Goal: Find specific page/section: Find specific page/section

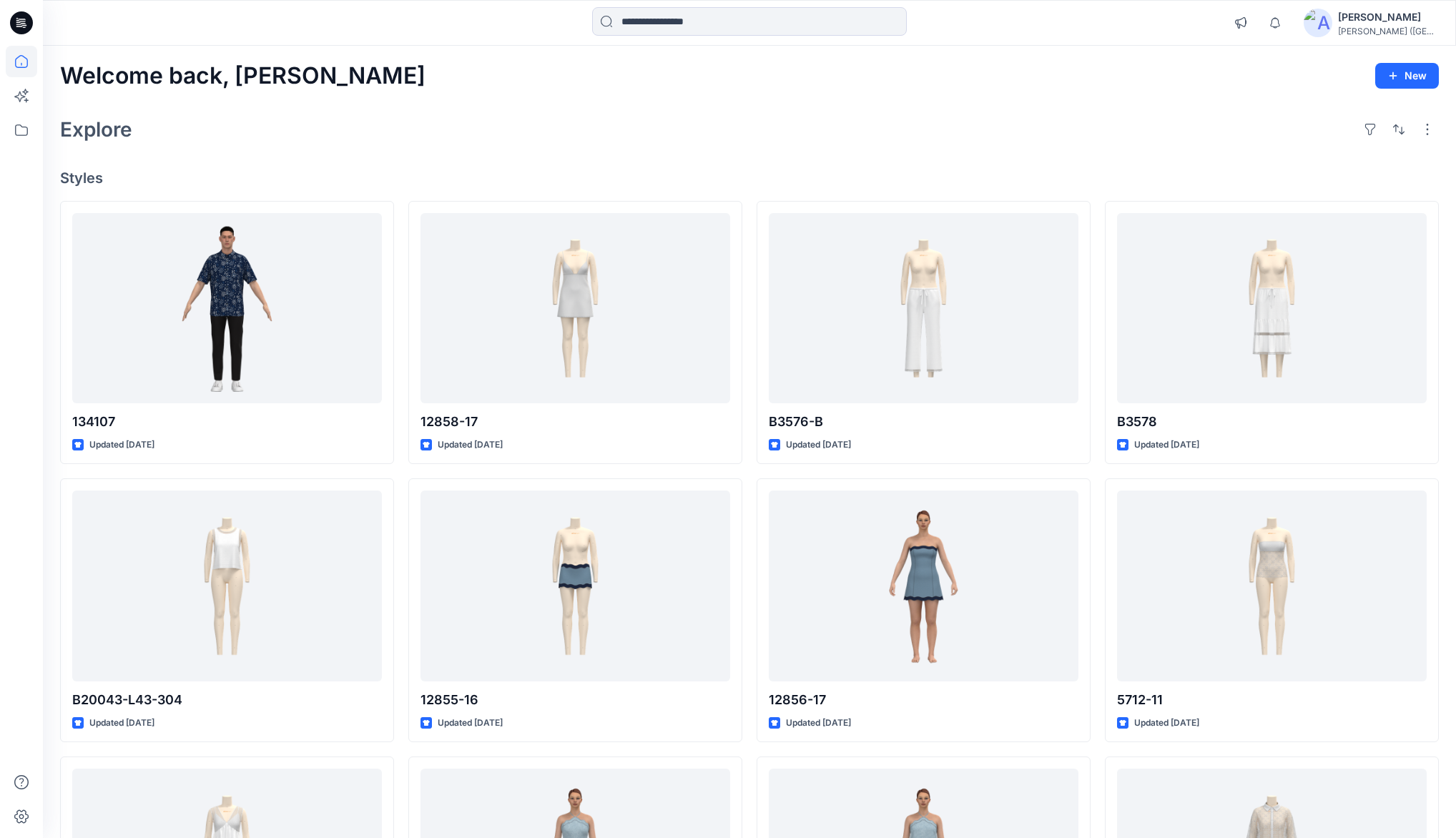
scroll to position [1255, 0]
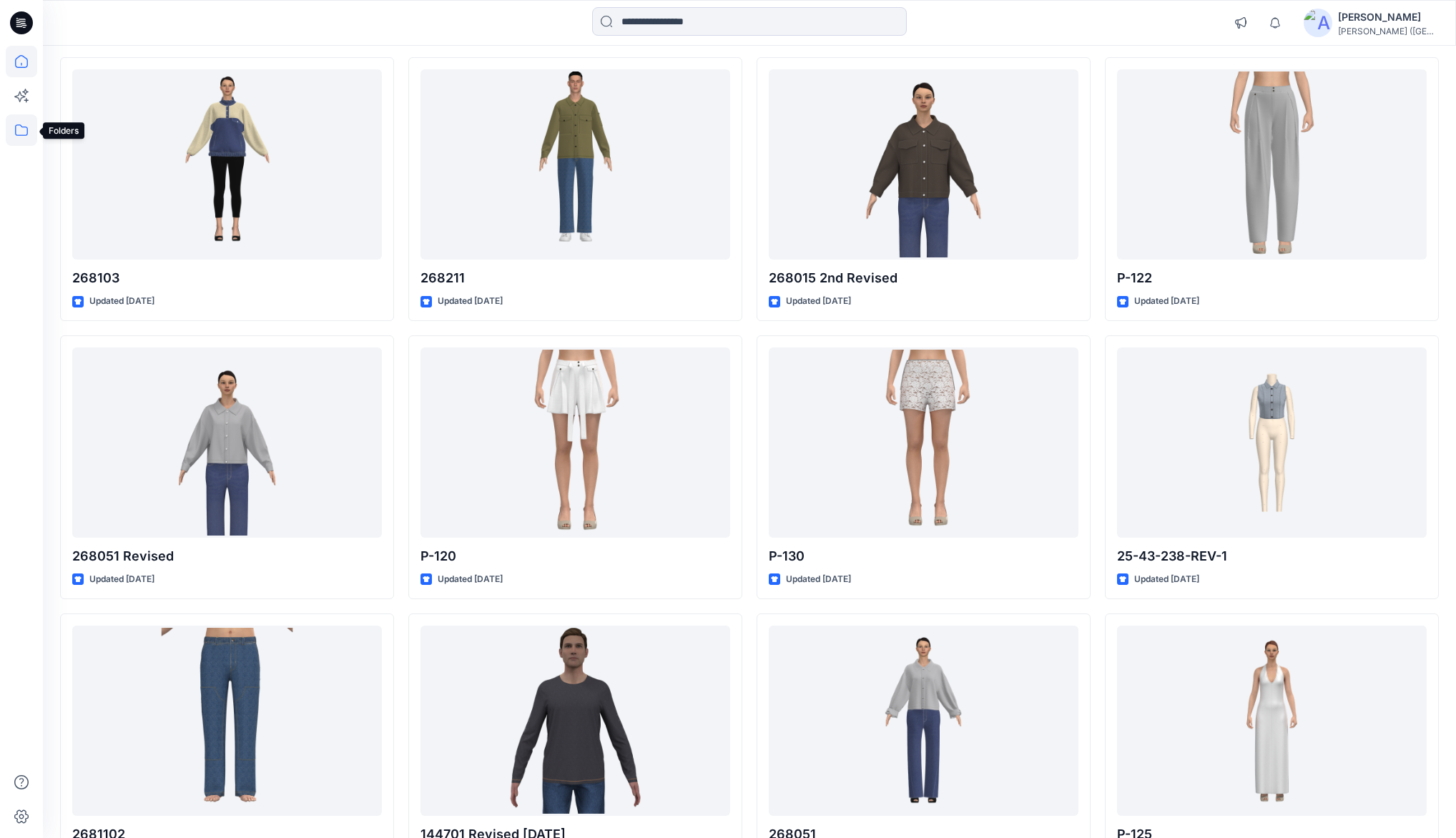
click at [26, 132] on icon at bounding box center [22, 130] width 31 height 31
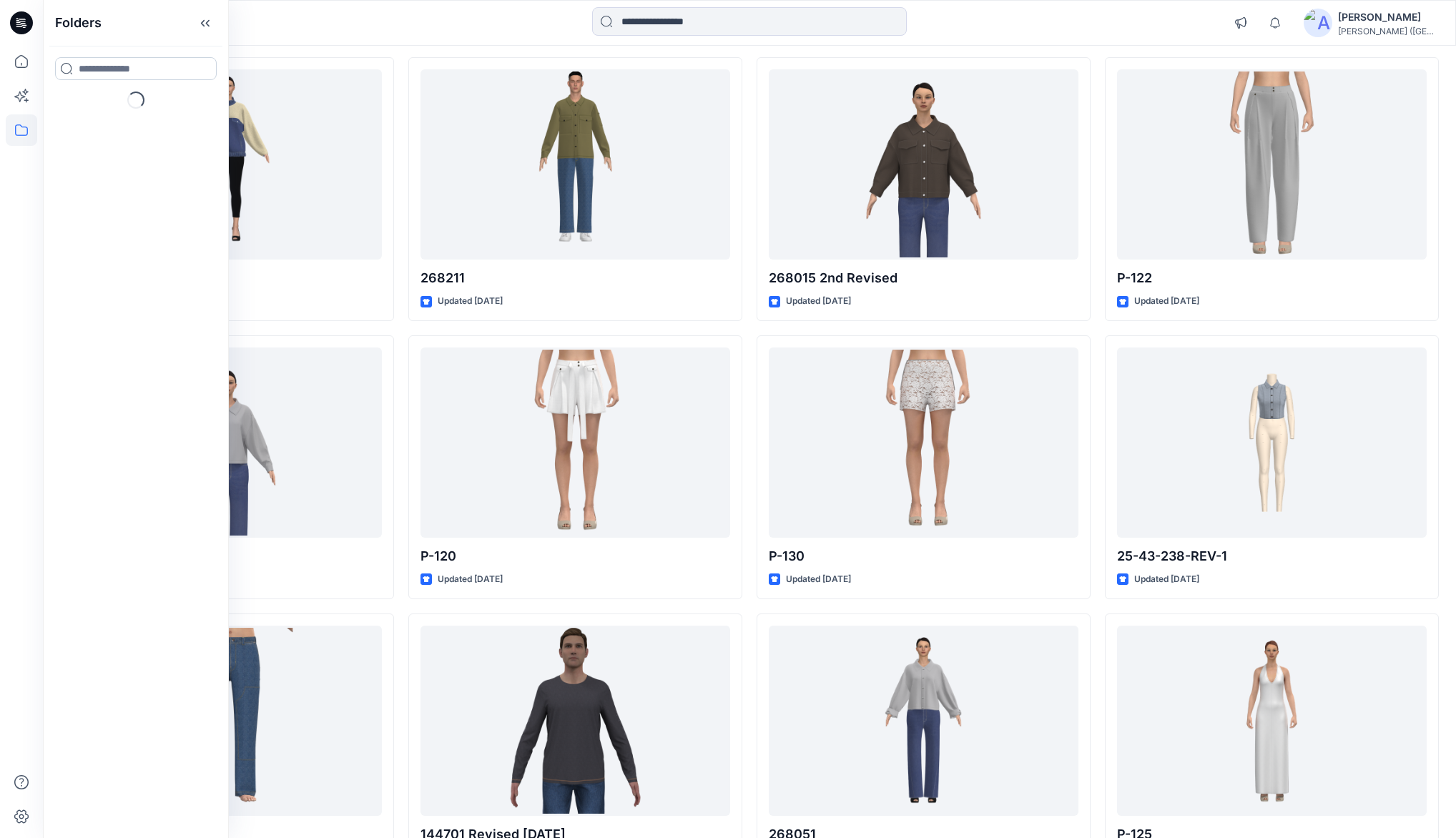
click at [124, 69] on input at bounding box center [136, 69] width 162 height 23
type input "***"
click at [86, 143] on p "Folders" at bounding box center [93, 150] width 30 height 15
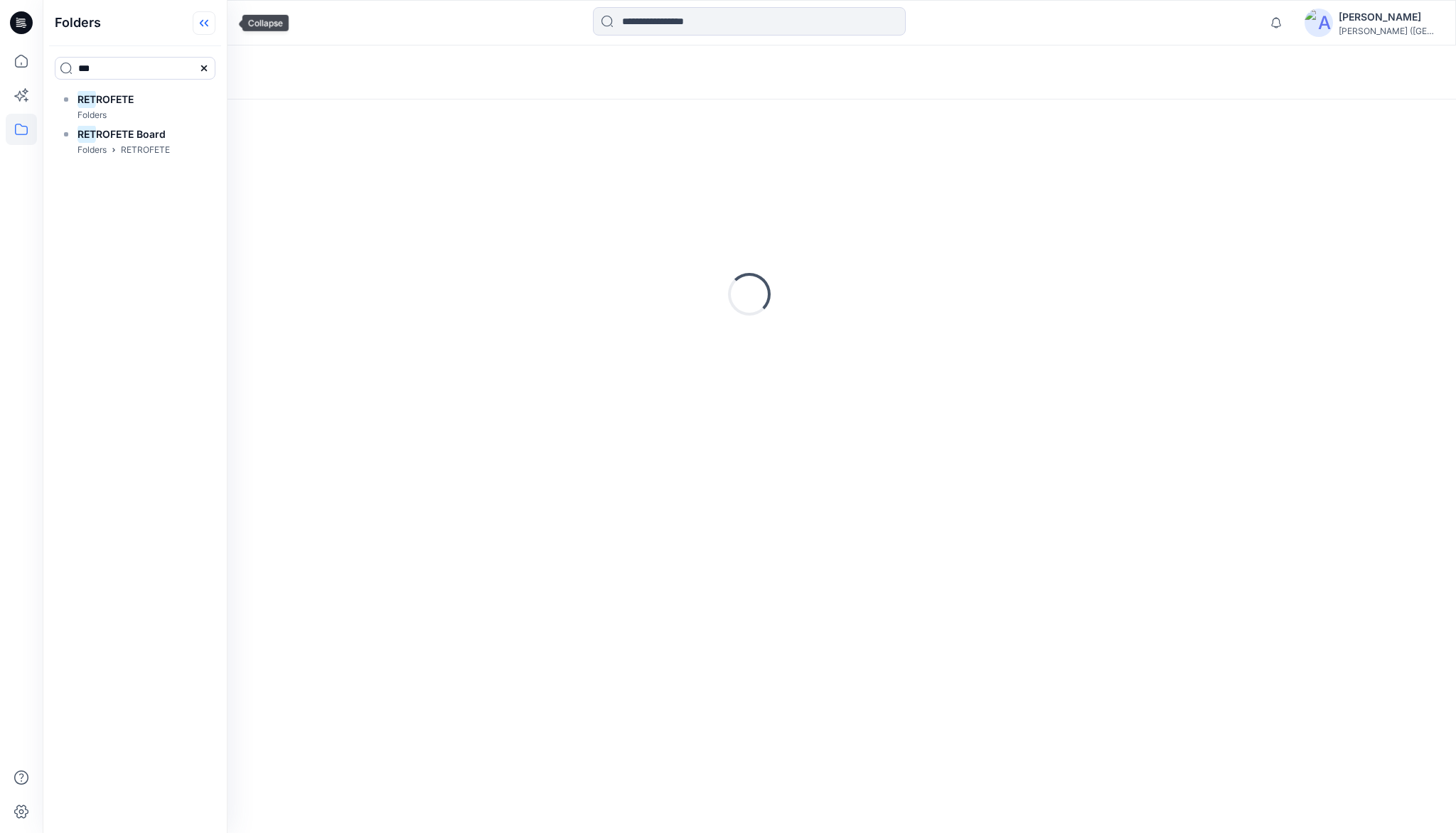
click at [215, 24] on icon at bounding box center [204, 22] width 22 height 23
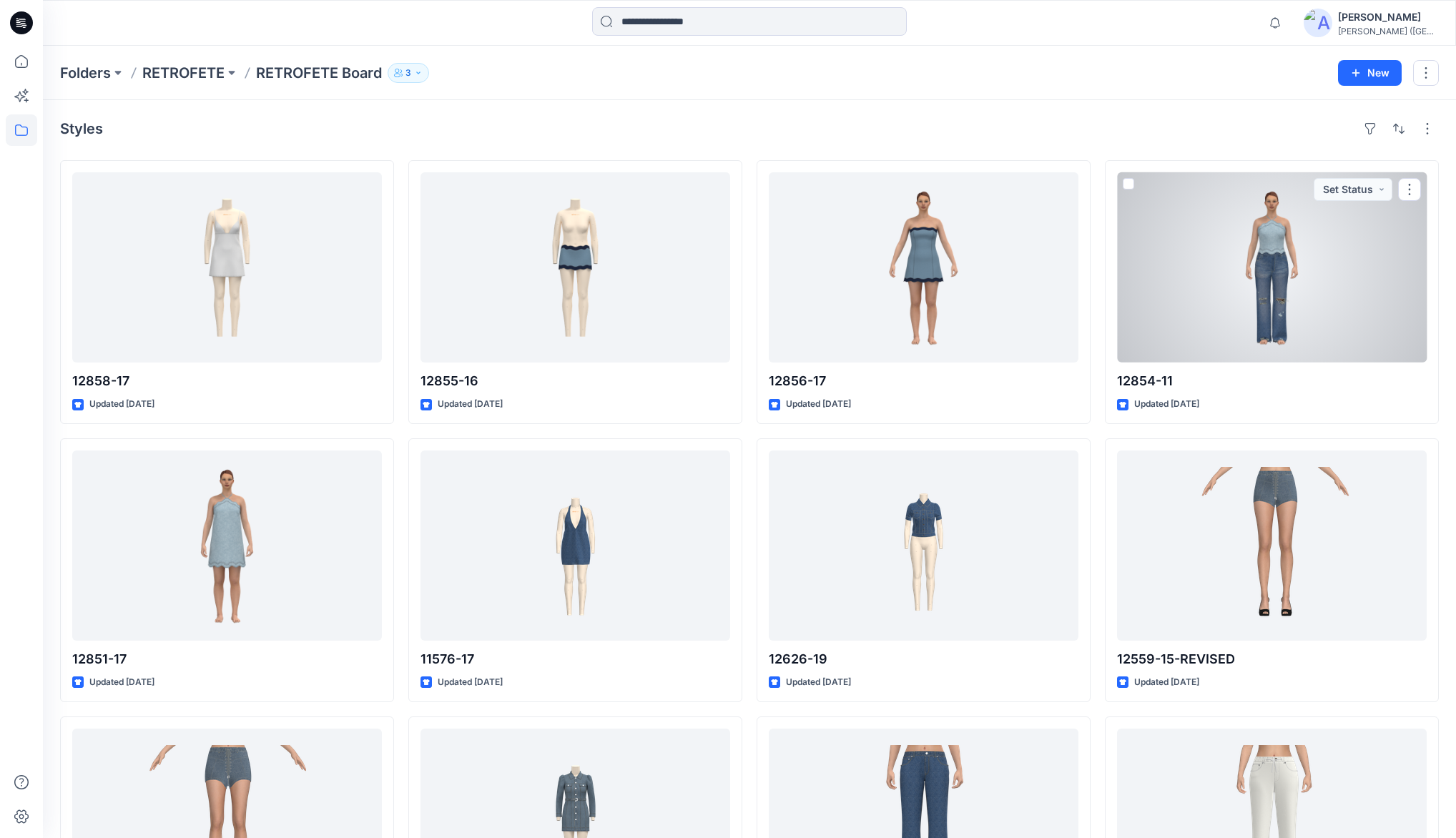
click at [1290, 251] on div at bounding box center [1272, 267] width 310 height 190
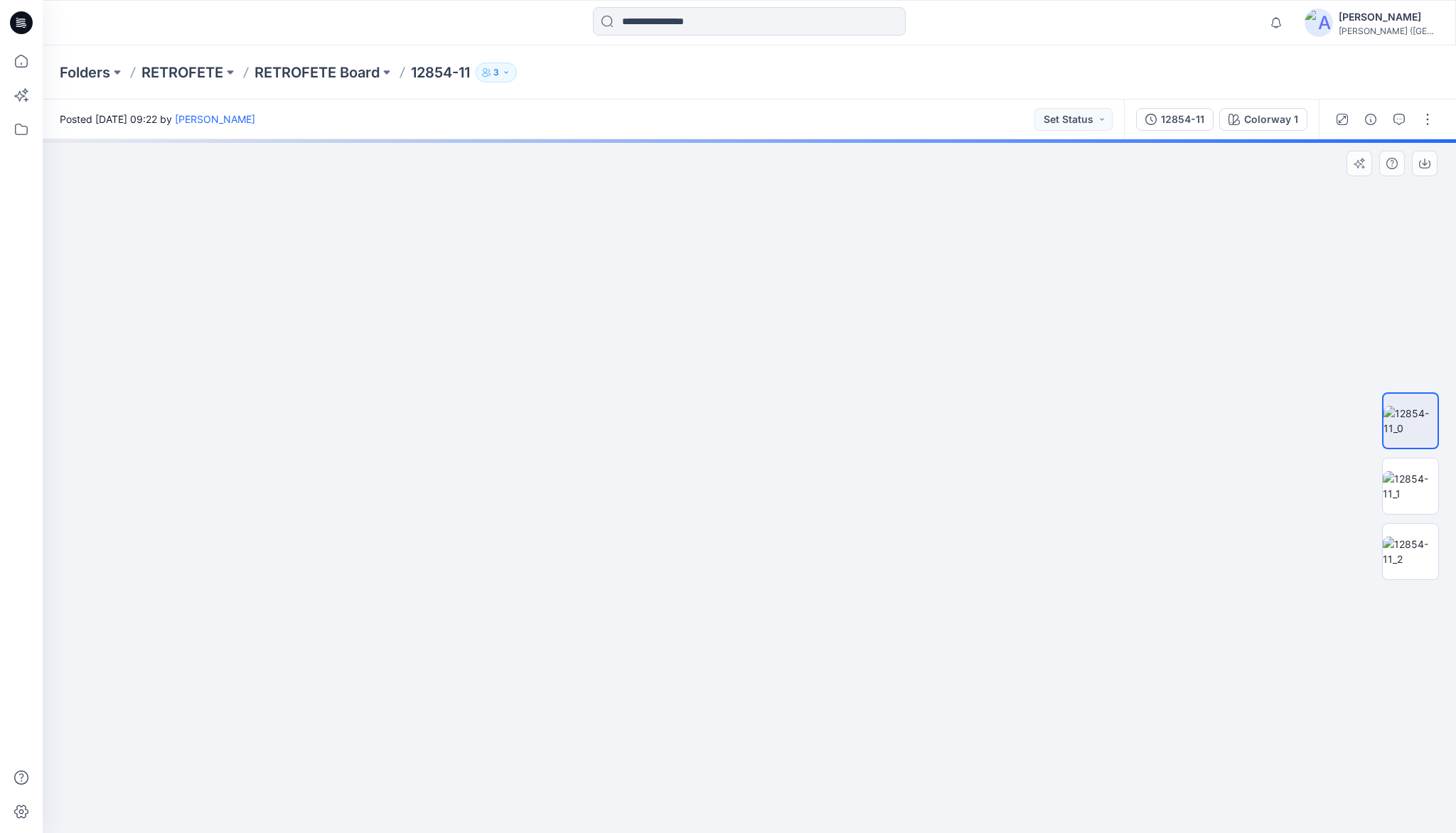
drag, startPoint x: 742, startPoint y: 340, endPoint x: 711, endPoint y: 510, distance: 172.8
drag, startPoint x: 767, startPoint y: 618, endPoint x: 749, endPoint y: 523, distance: 96.7
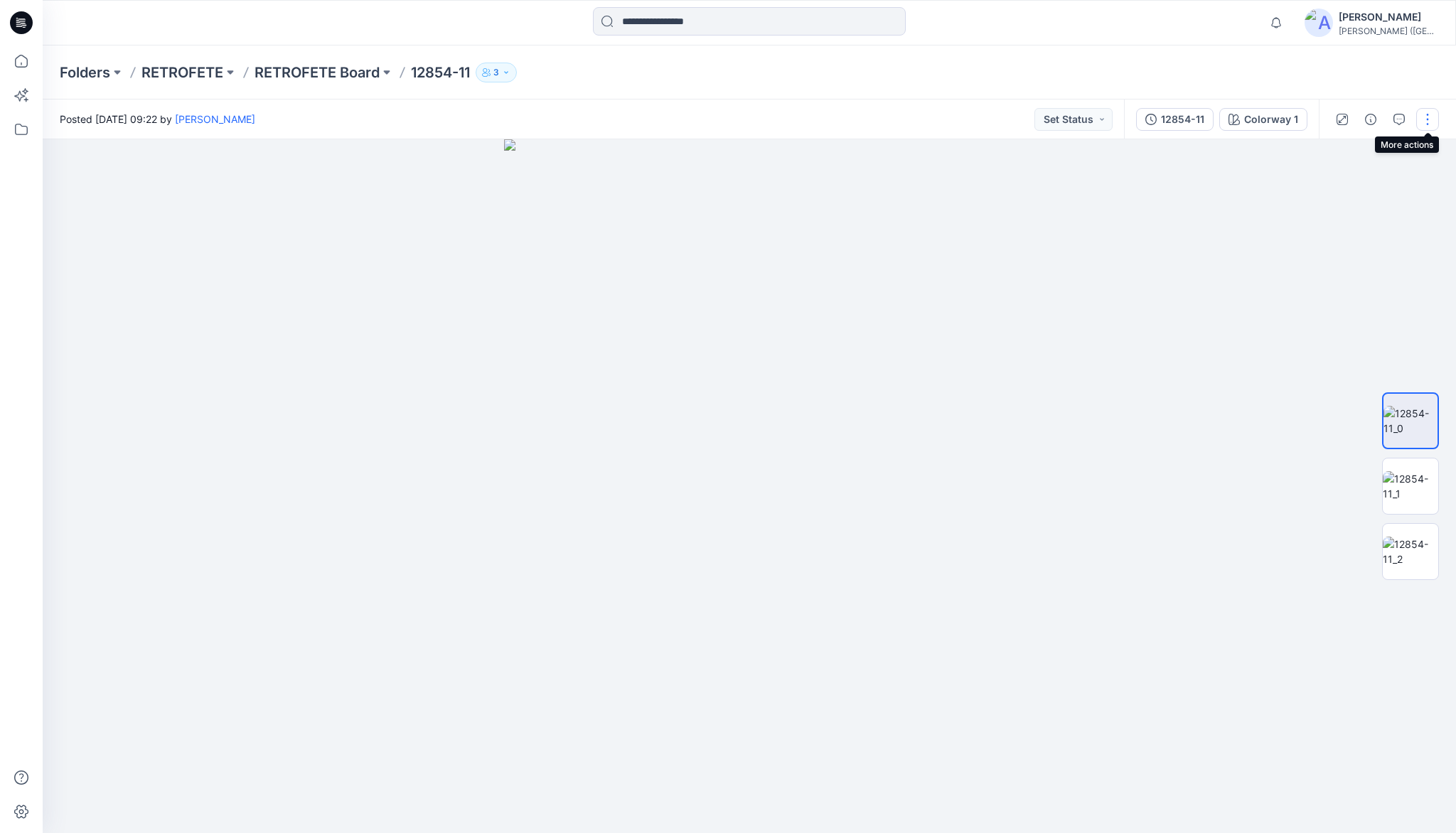
click at [1424, 122] on button "button" at bounding box center [1427, 119] width 22 height 22
click at [1206, 238] on div at bounding box center [749, 486] width 1414 height 694
